Goal: Task Accomplishment & Management: Use online tool/utility

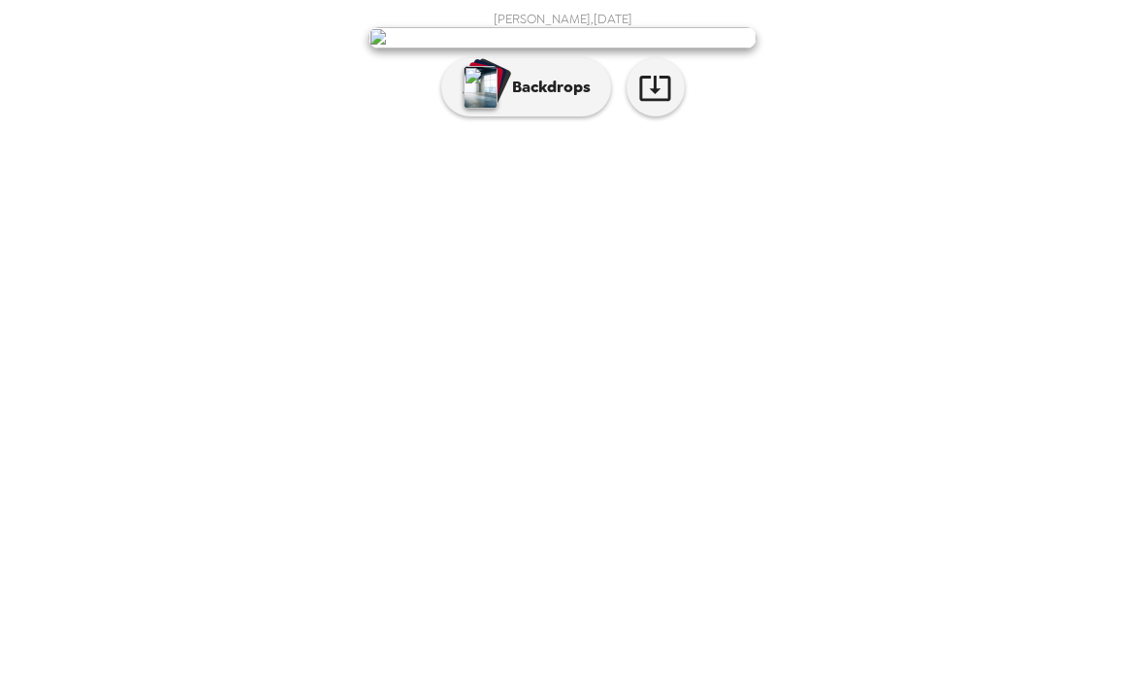
scroll to position [25, 0]
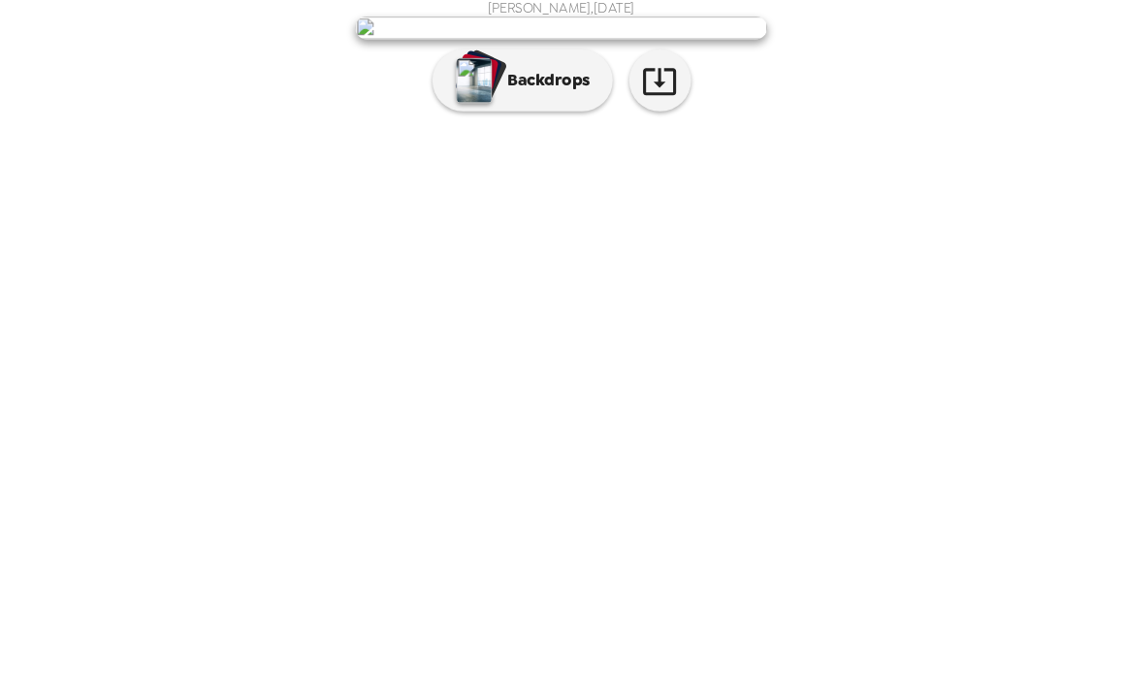
click at [531, 130] on img at bounding box center [562, 119] width 388 height 21
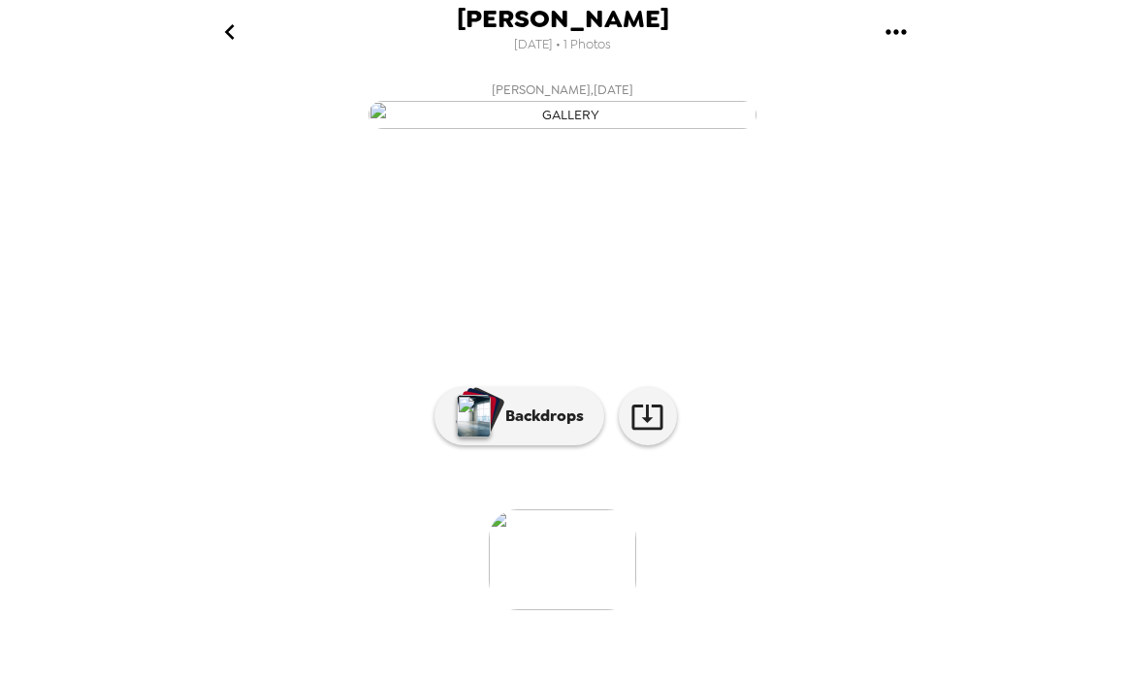
click at [571, 129] on img "button" at bounding box center [562, 115] width 388 height 28
click at [519, 428] on p "Backdrops" at bounding box center [539, 415] width 88 height 23
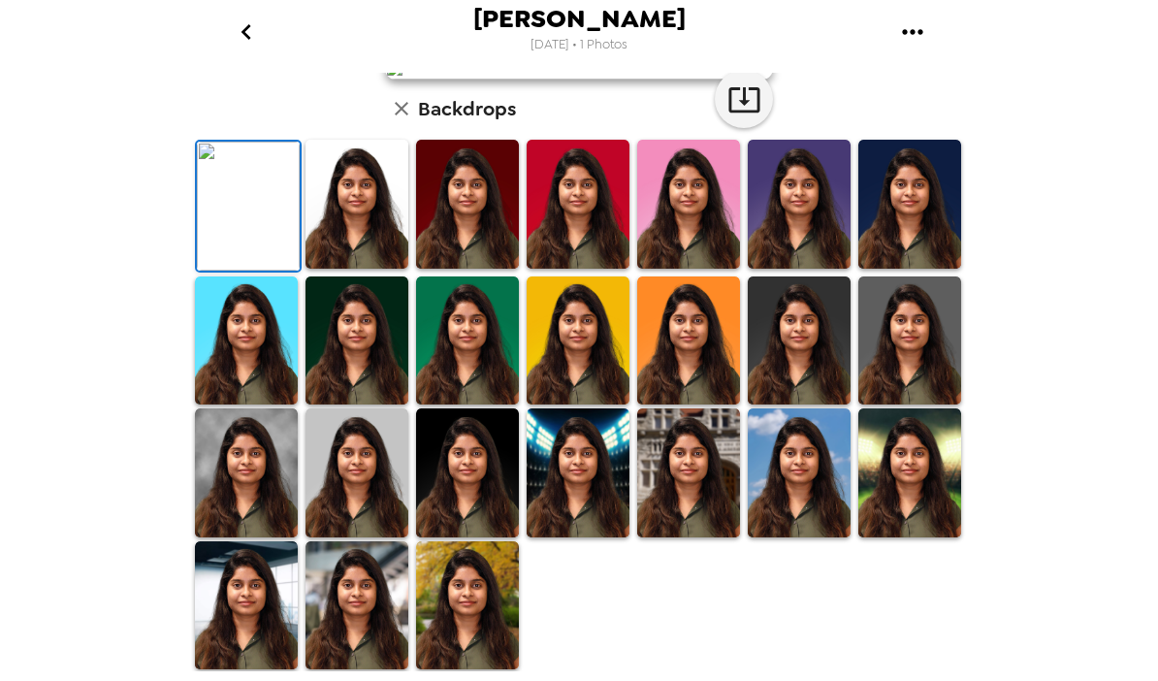
scroll to position [171, 0]
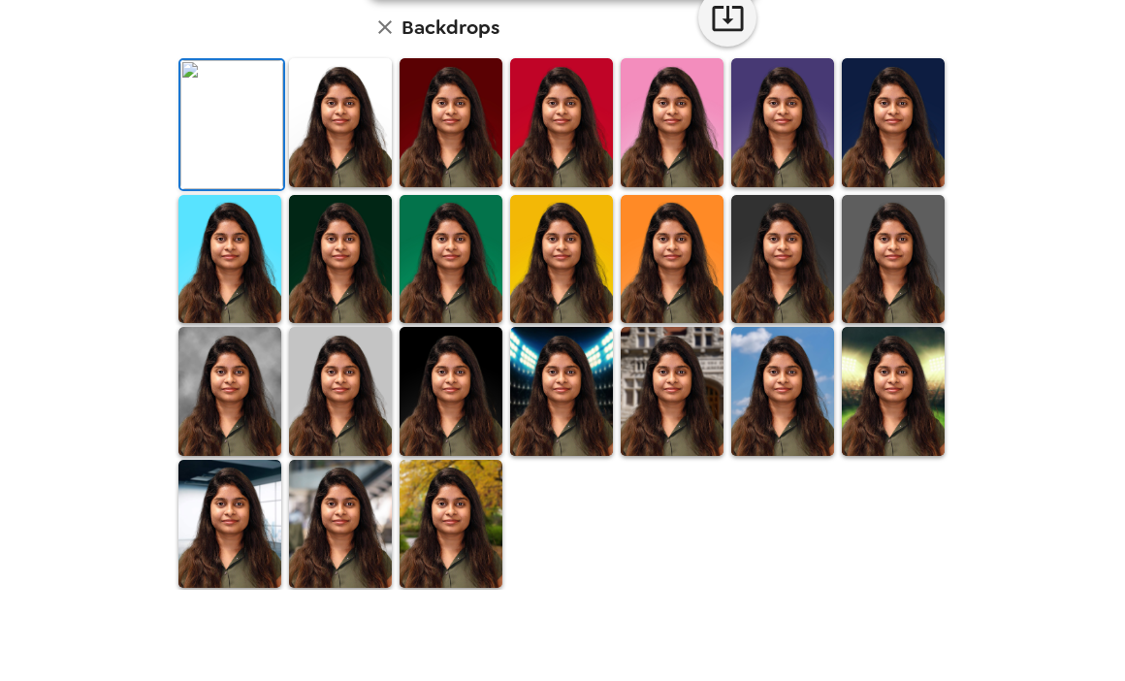
click at [344, 269] on img at bounding box center [340, 204] width 103 height 129
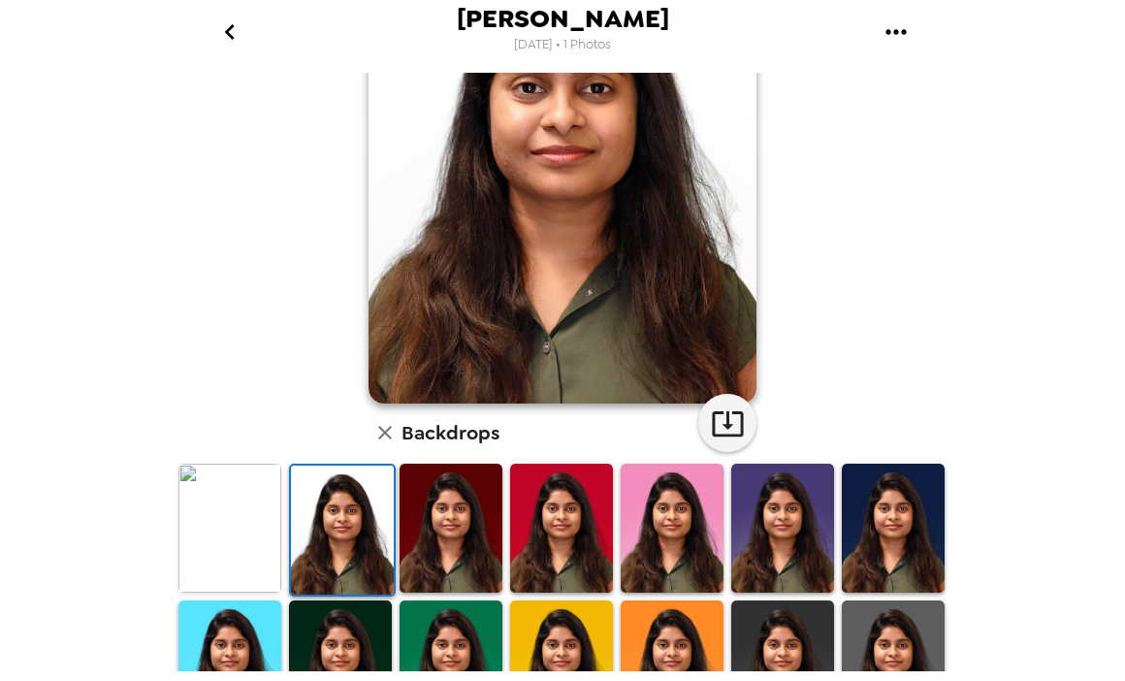
click at [898, 544] on img at bounding box center [893, 527] width 103 height 129
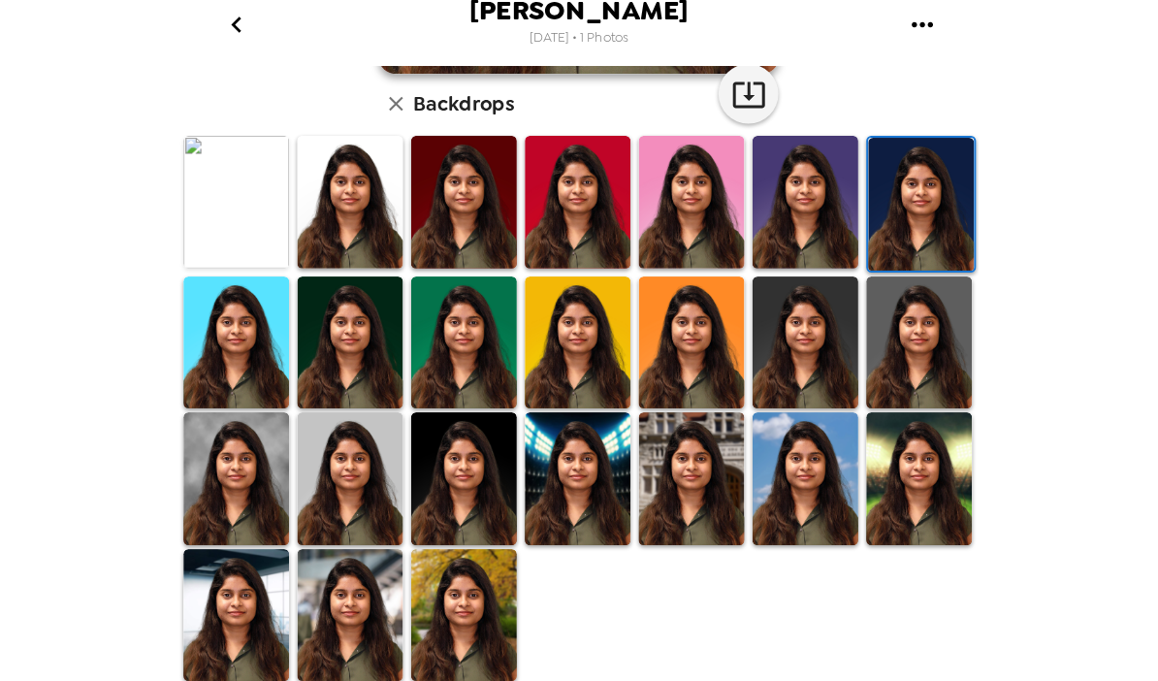
scroll to position [496, 0]
click at [437, 579] on img at bounding box center [467, 605] width 103 height 129
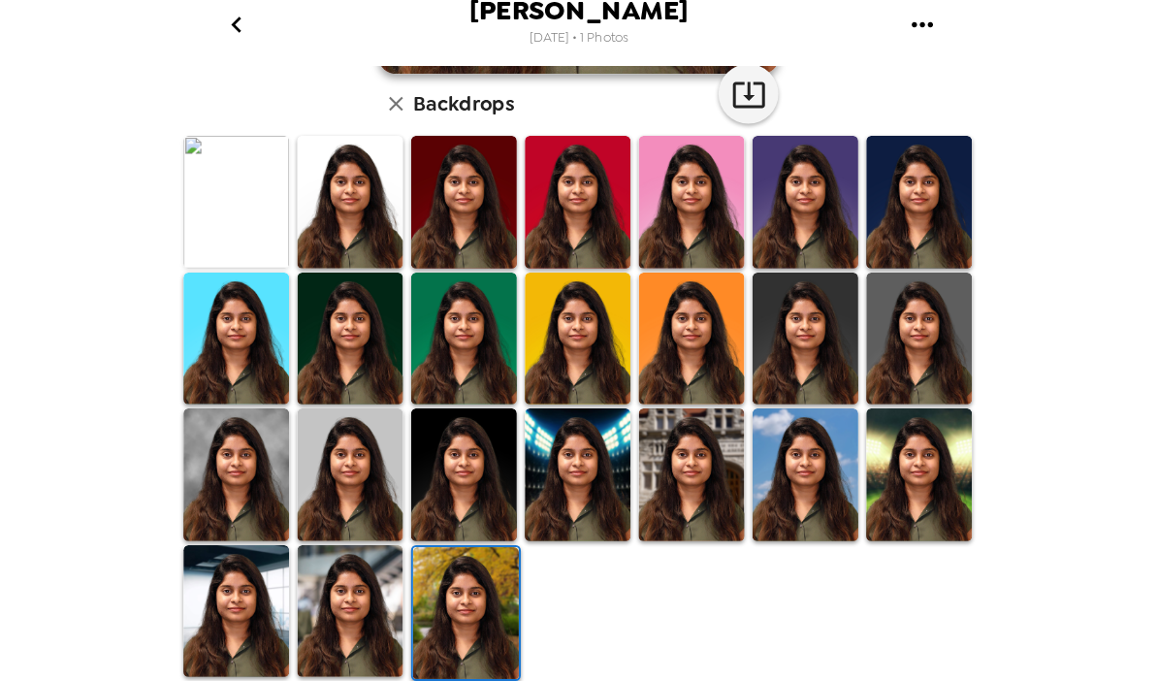
click at [447, 576] on img at bounding box center [469, 603] width 103 height 129
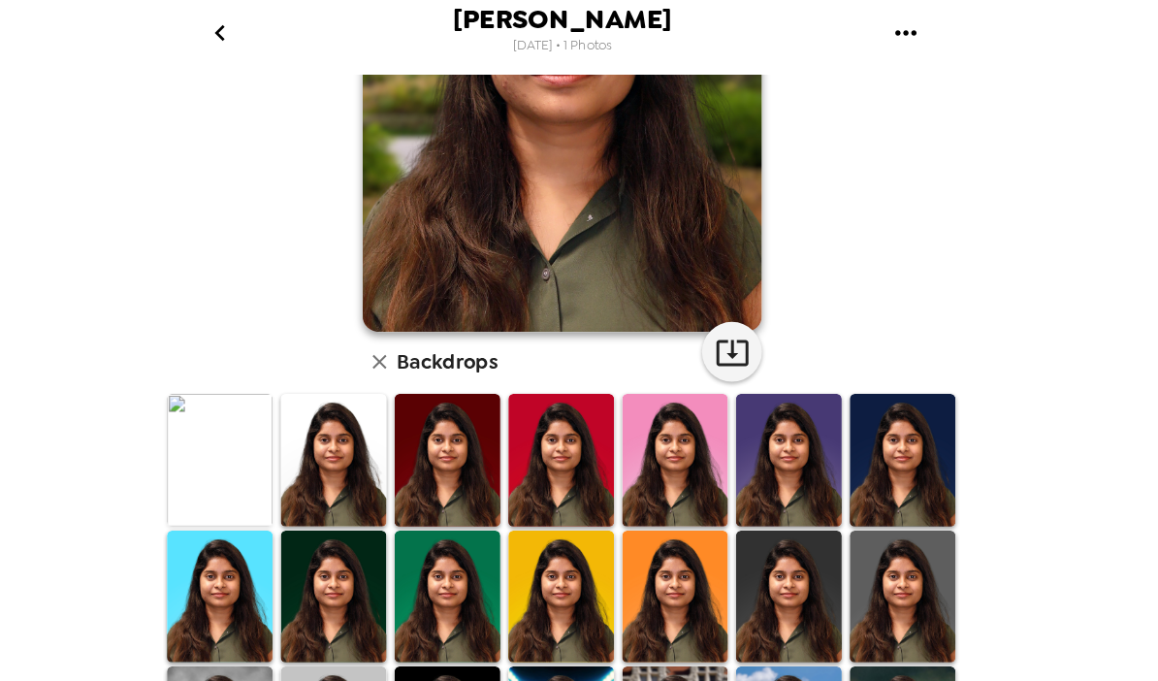
scroll to position [270, 0]
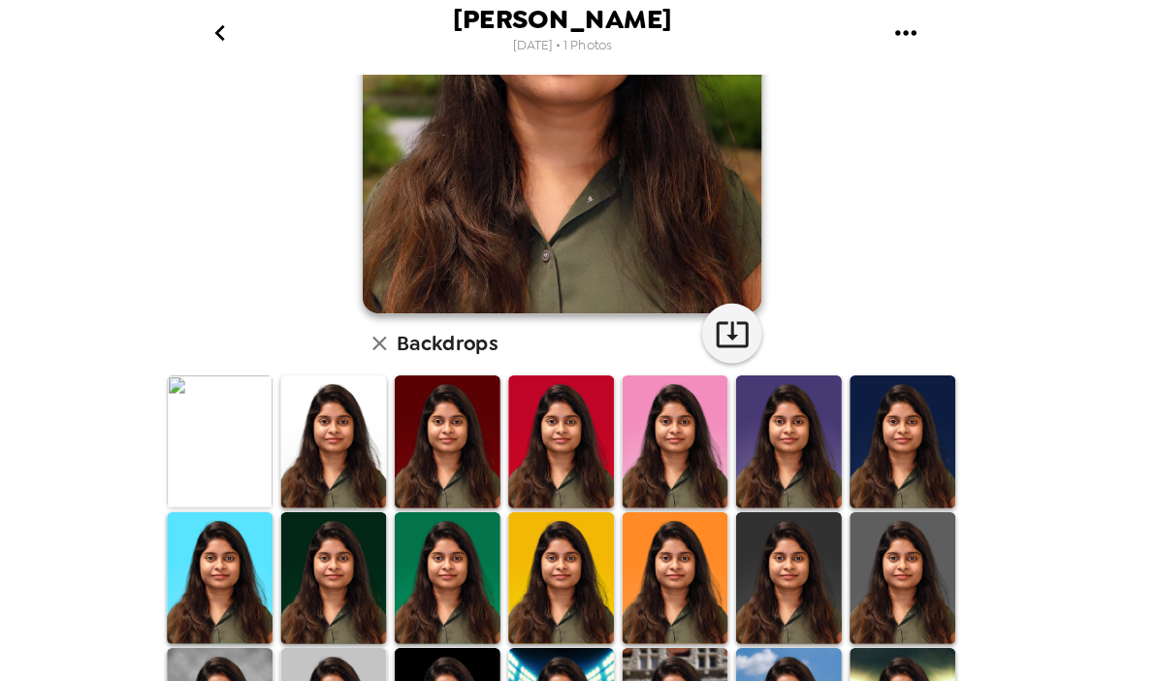
click at [197, 441] on img at bounding box center [246, 429] width 103 height 129
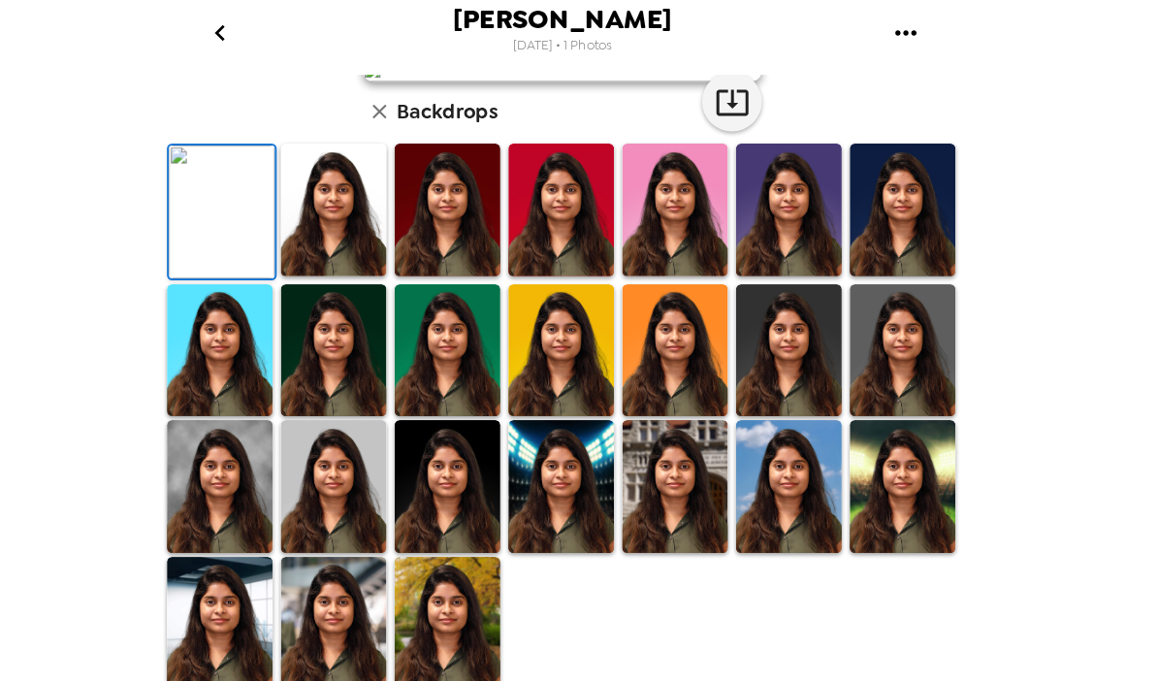
click at [211, 271] on img at bounding box center [248, 206] width 103 height 129
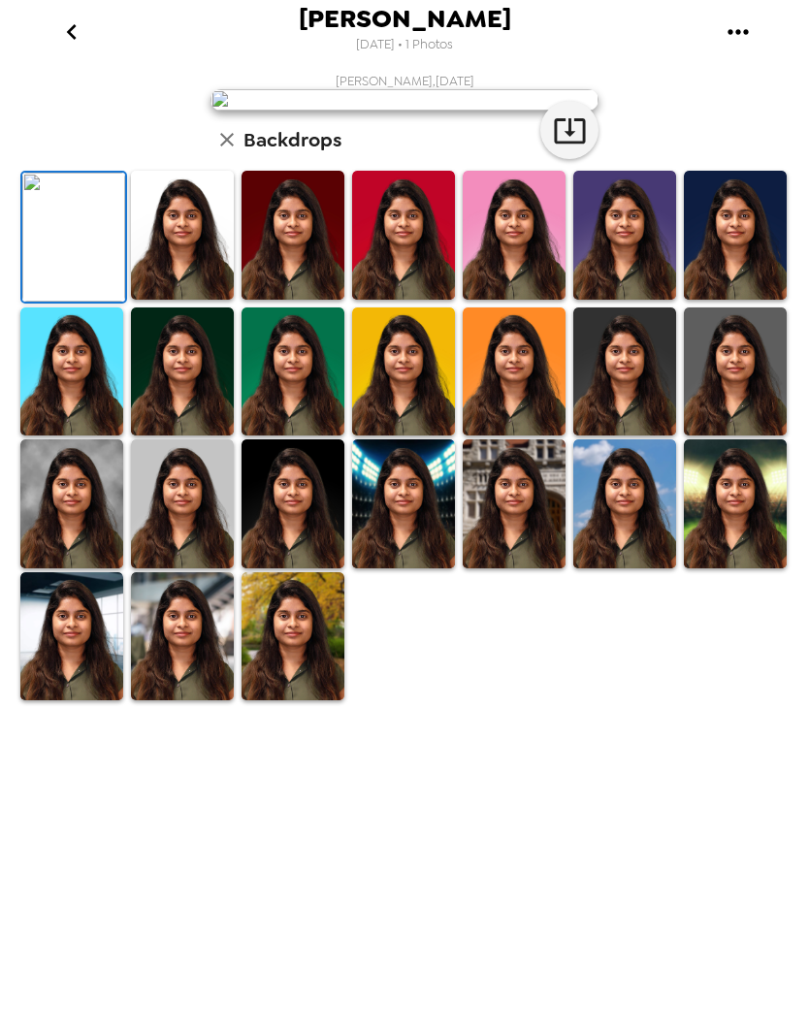
scroll to position [148, 0]
click at [299, 680] on img at bounding box center [292, 636] width 103 height 129
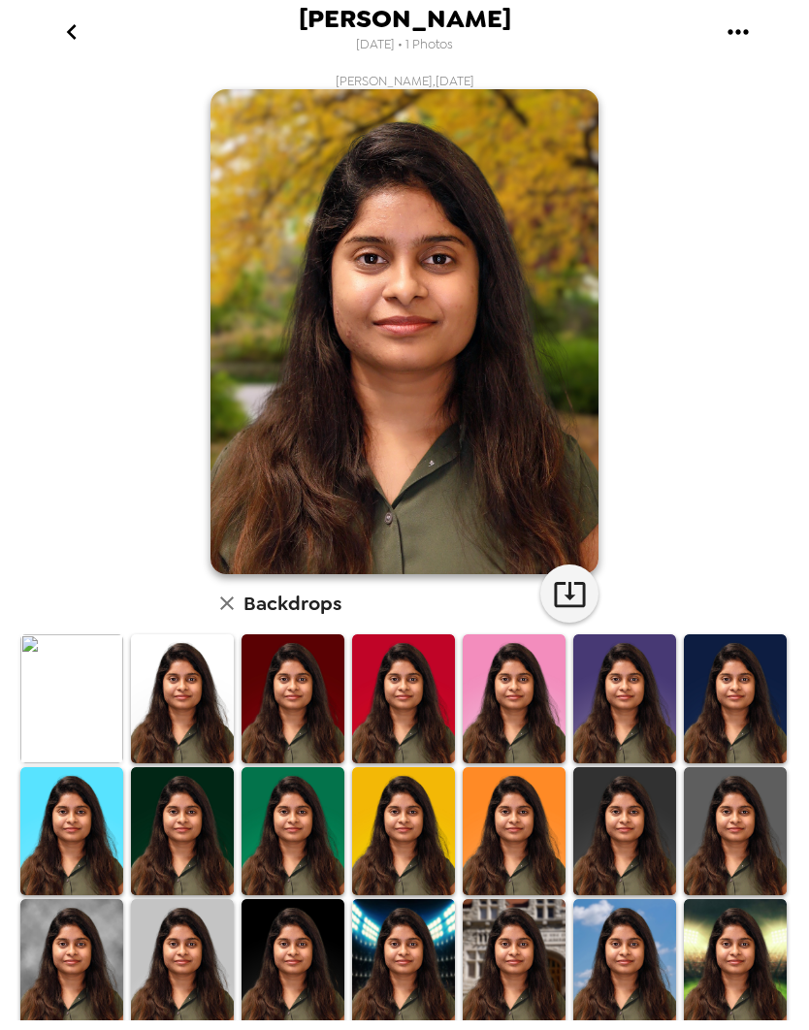
scroll to position [0, 0]
click at [575, 599] on icon "button" at bounding box center [570, 594] width 34 height 34
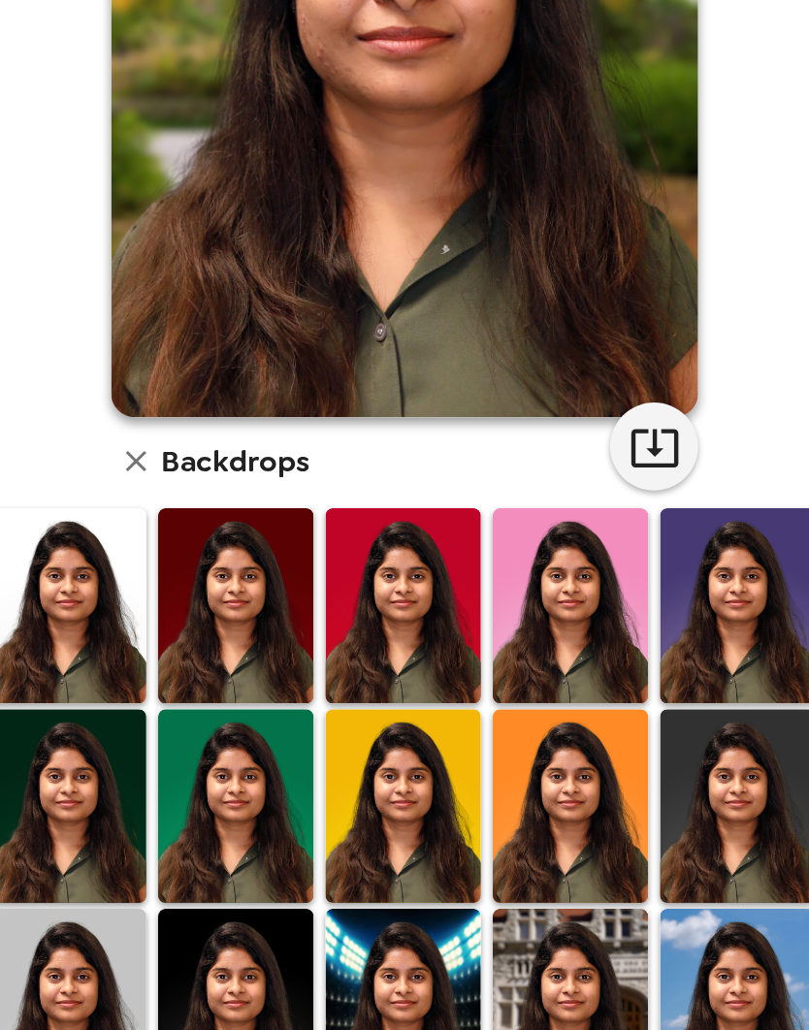
scroll to position [147, 0]
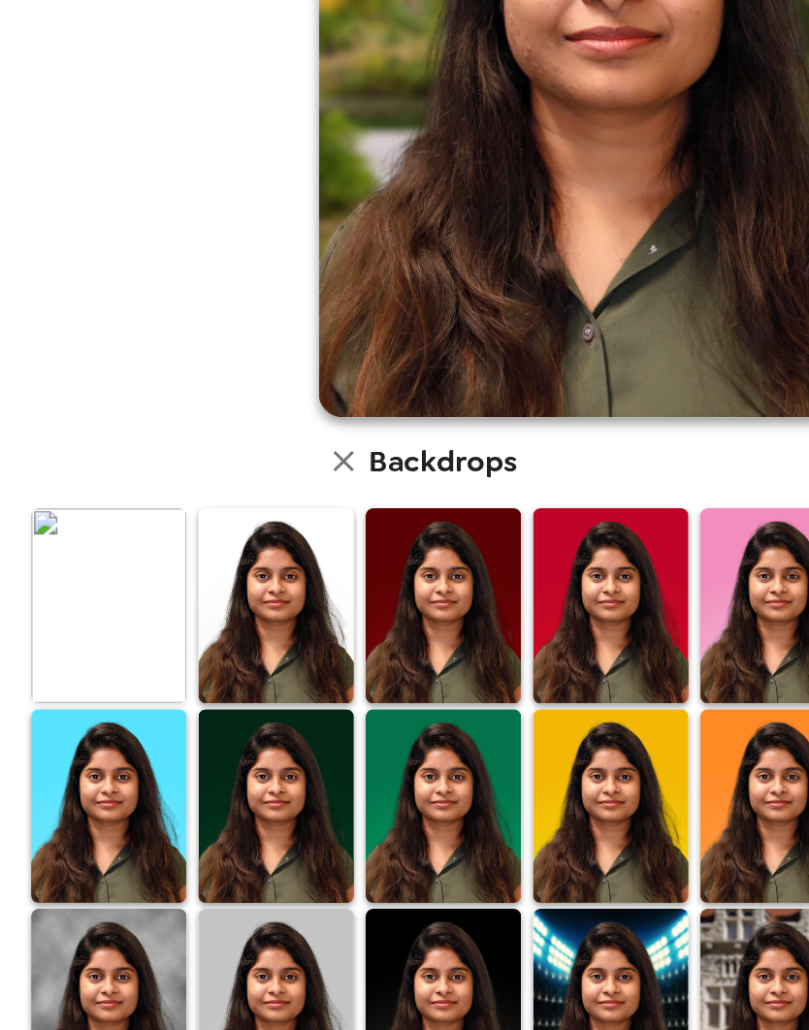
click at [64, 489] on img at bounding box center [71, 553] width 103 height 129
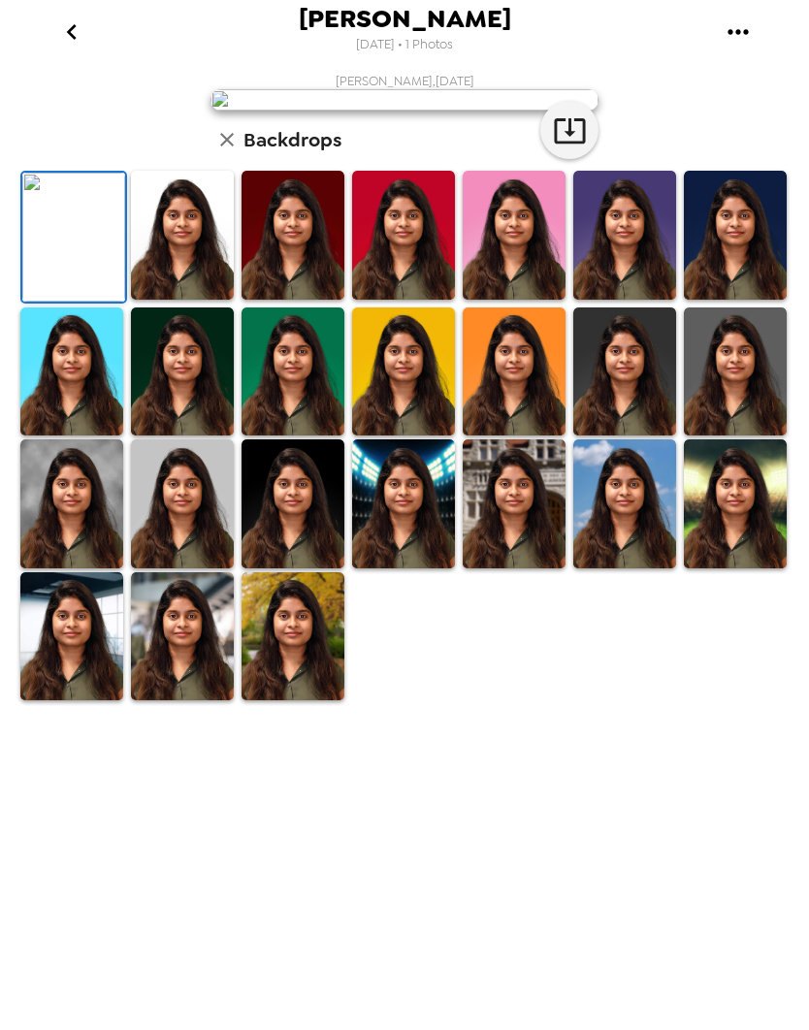
scroll to position [113, 0]
click at [749, 436] on img at bounding box center [735, 371] width 103 height 129
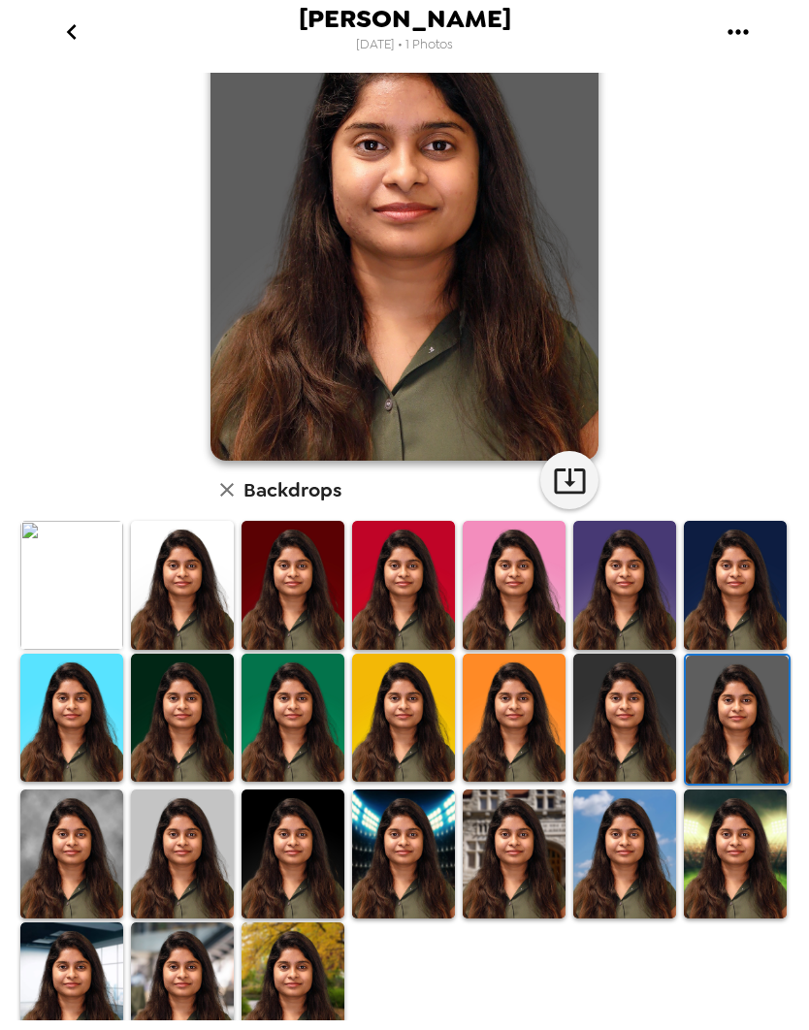
click at [500, 327] on img at bounding box center [404, 218] width 388 height 485
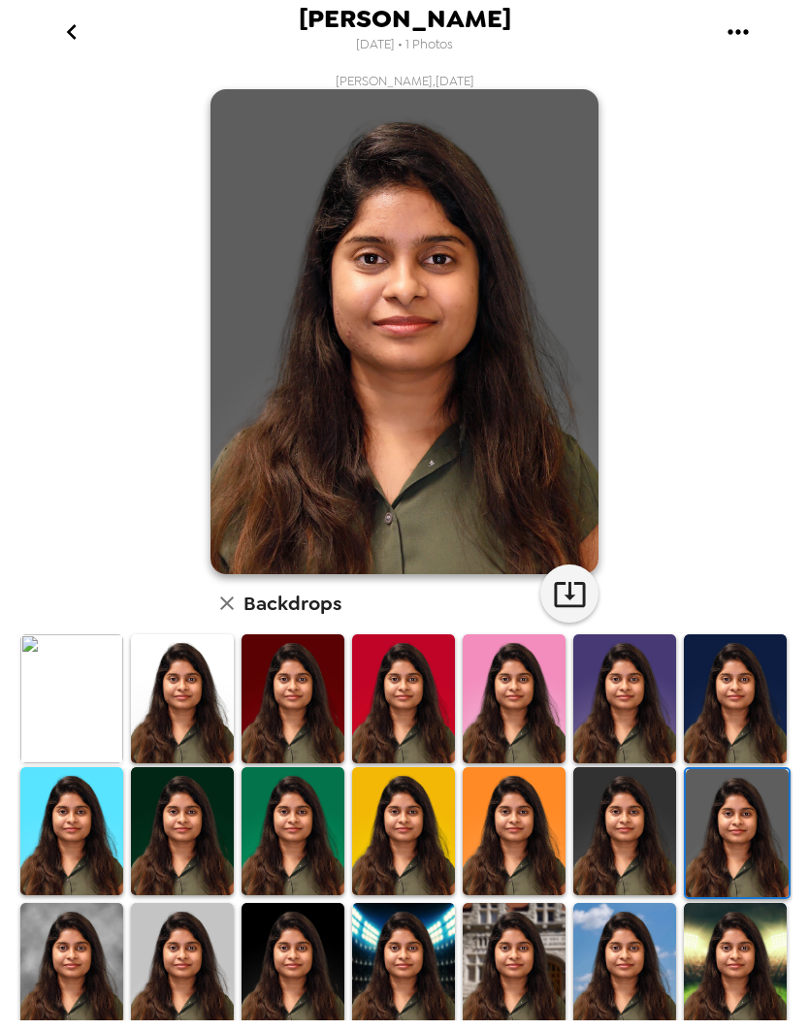
scroll to position [0, 0]
click at [573, 603] on icon "button" at bounding box center [570, 594] width 34 height 34
click at [70, 680] on img at bounding box center [71, 698] width 103 height 129
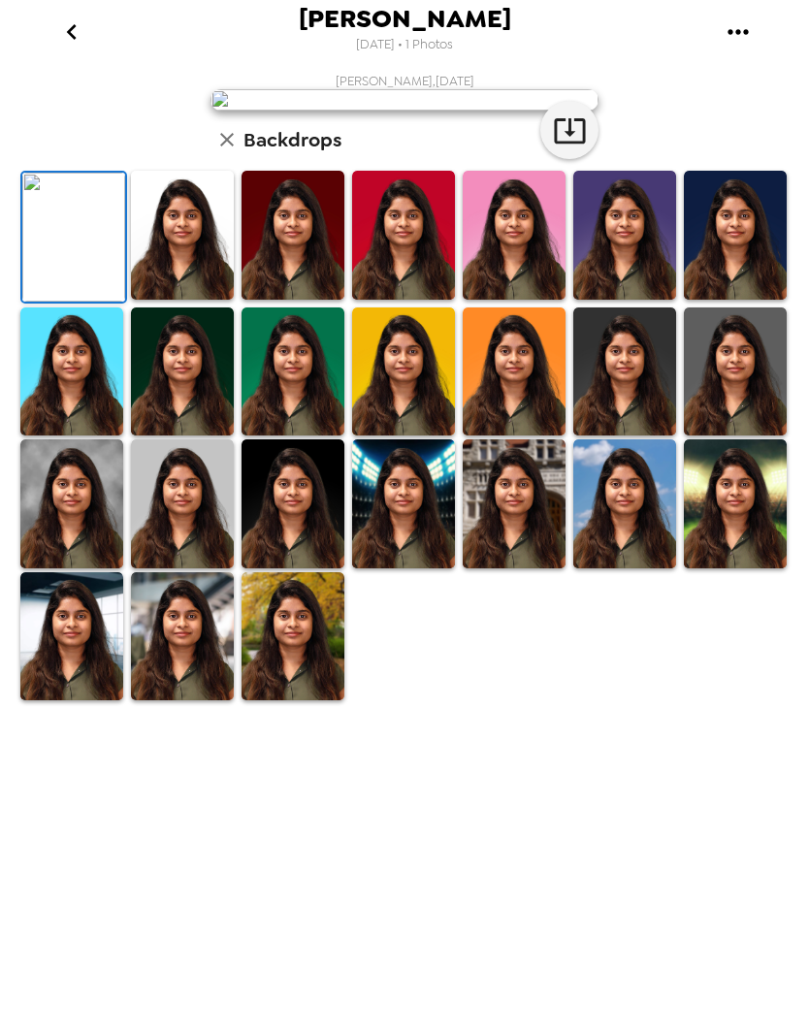
click at [570, 143] on icon "button" at bounding box center [569, 130] width 31 height 25
click at [170, 680] on img at bounding box center [182, 636] width 103 height 129
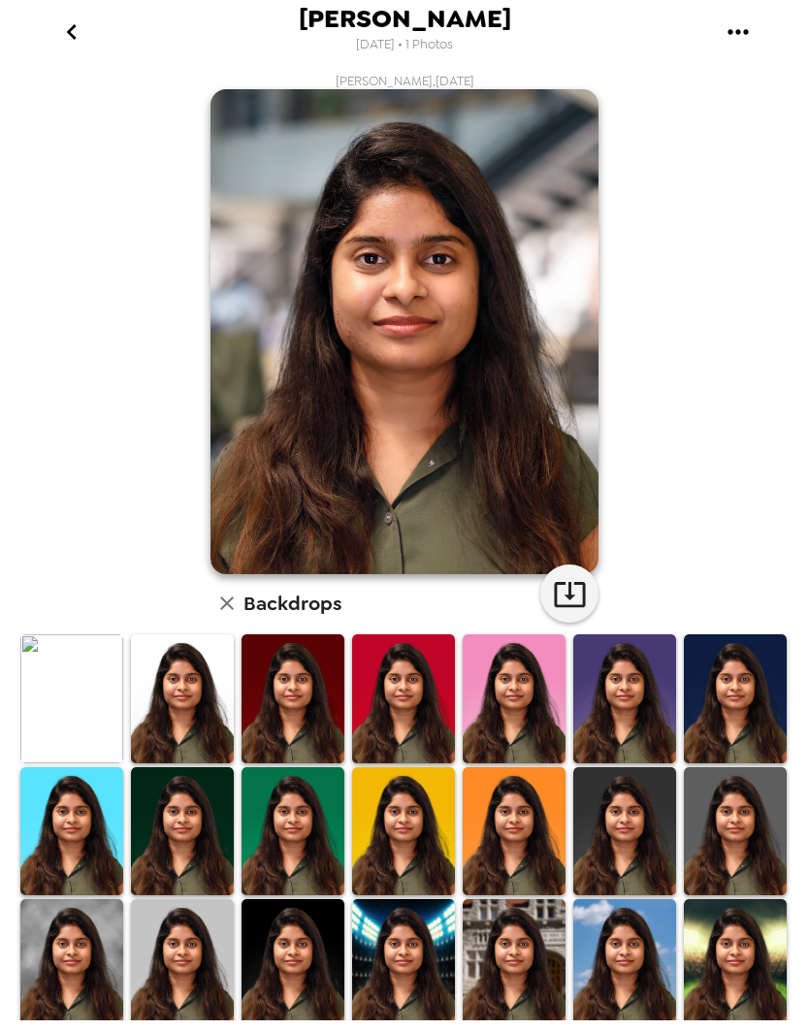
scroll to position [0, 0]
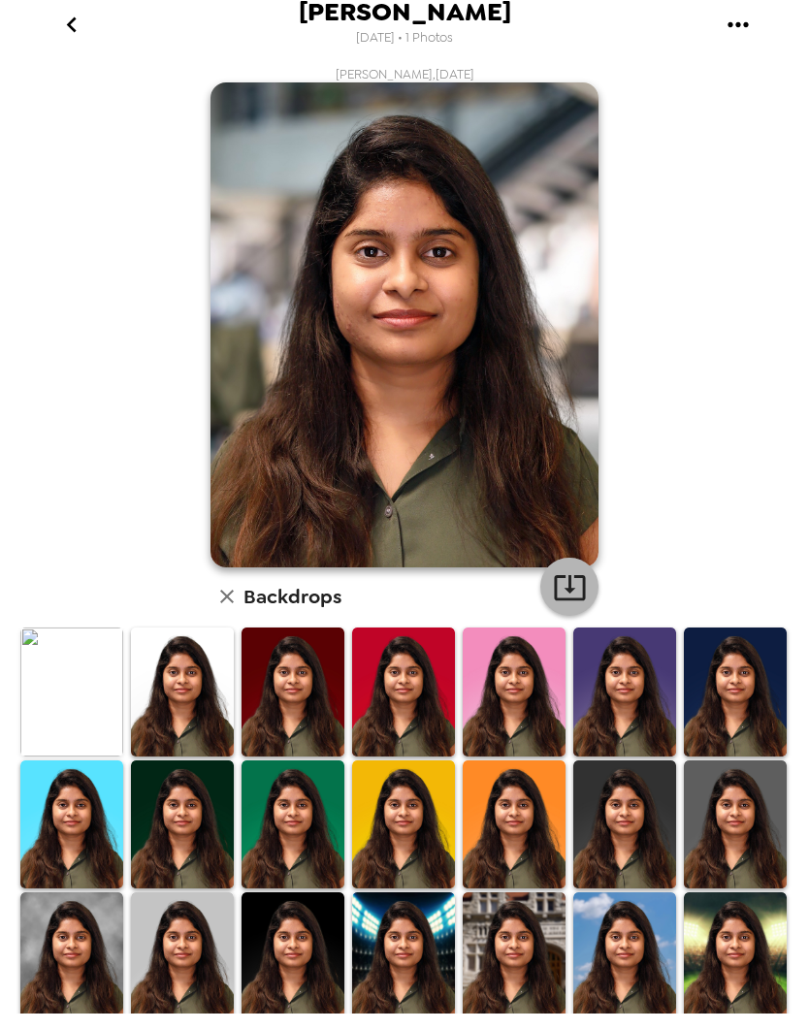
click at [573, 595] on icon "button" at bounding box center [570, 594] width 34 height 34
